Goal: Find specific page/section

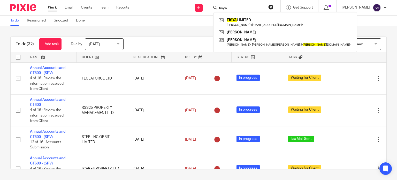
type input "tisya"
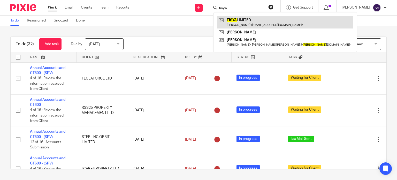
click at [249, 19] on link at bounding box center [286, 22] width 136 height 12
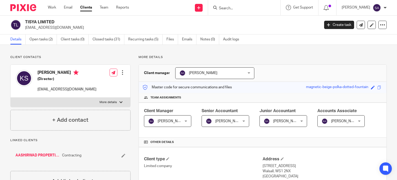
click at [260, 7] on input "Search" at bounding box center [242, 8] width 47 height 5
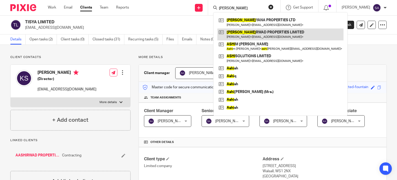
type input "aashi"
click at [247, 32] on link at bounding box center [281, 34] width 126 height 12
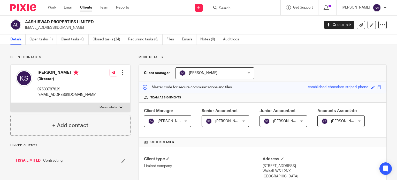
scroll to position [155, 0]
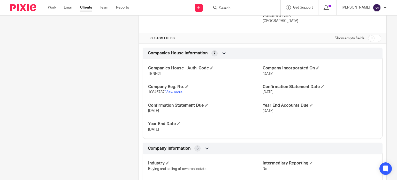
drag, startPoint x: 168, startPoint y: 131, endPoint x: 135, endPoint y: 136, distance: 33.0
click at [135, 136] on div "More details Client manager [PERSON_NAME] [PERSON_NAME] [PERSON_NAME] [PERSON_N…" at bounding box center [259, 145] width 256 height 491
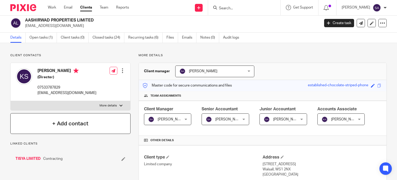
scroll to position [0, 0]
